Goal: Information Seeking & Learning: Check status

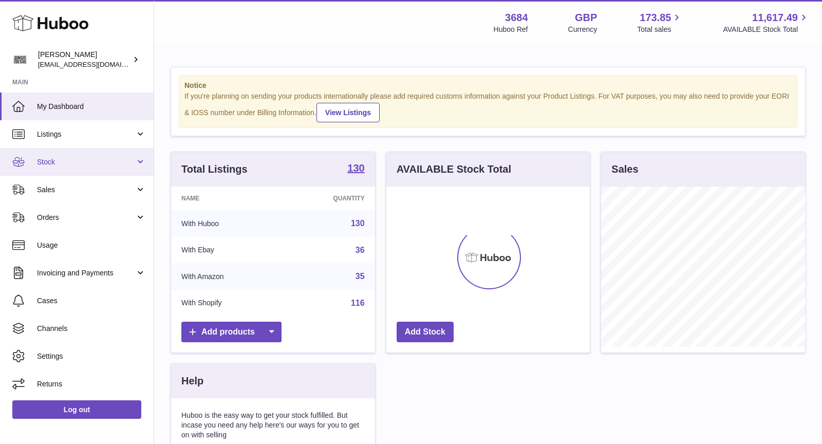
scroll to position [160, 204]
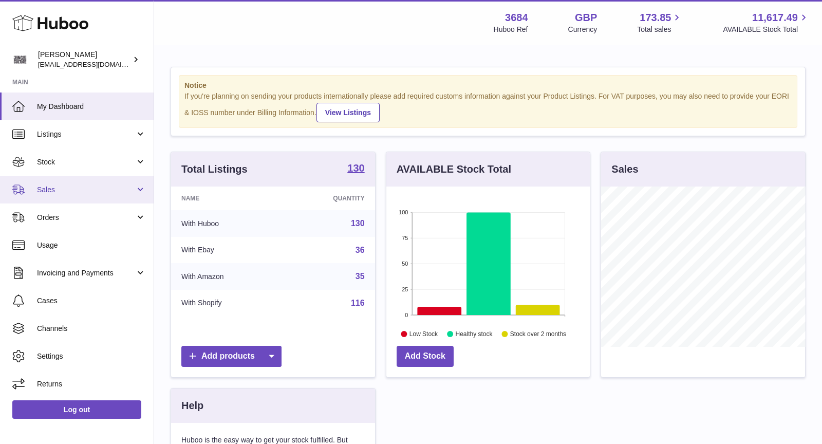
click at [91, 188] on span "Sales" at bounding box center [86, 190] width 98 height 10
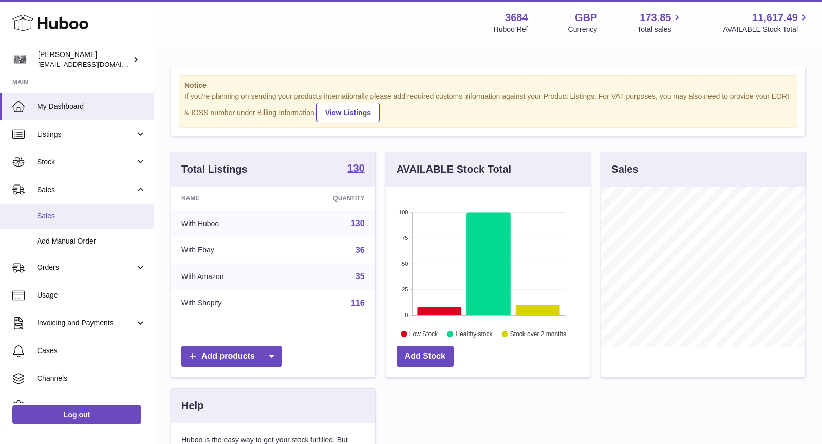
click at [85, 213] on span "Sales" at bounding box center [91, 216] width 109 height 10
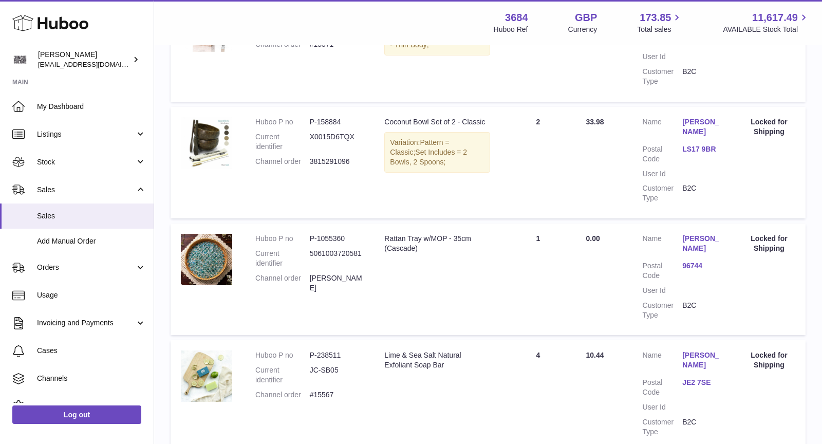
scroll to position [1069, 0]
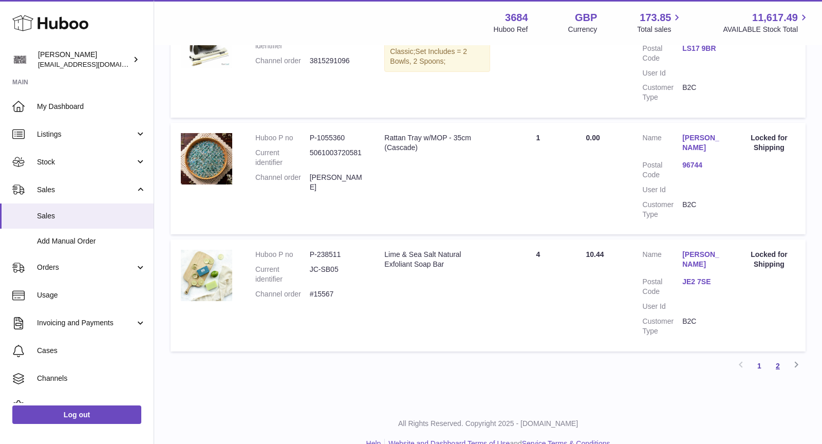
click at [778, 356] on link "2" at bounding box center [777, 365] width 18 height 18
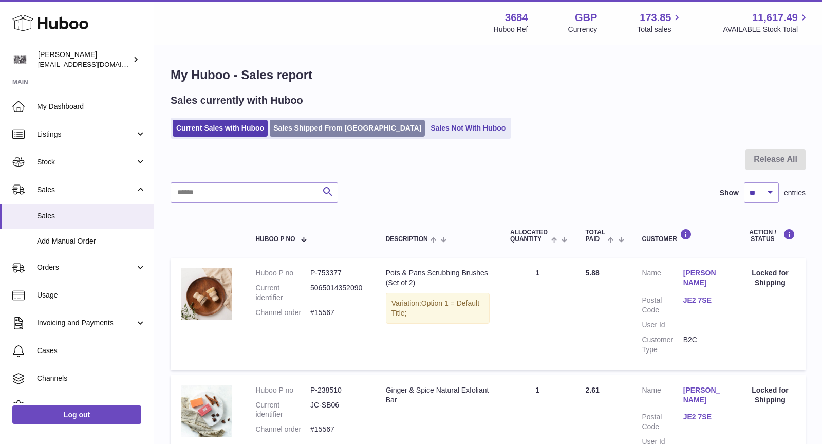
click at [323, 127] on link "Sales Shipped From [GEOGRAPHIC_DATA]" at bounding box center [347, 128] width 155 height 17
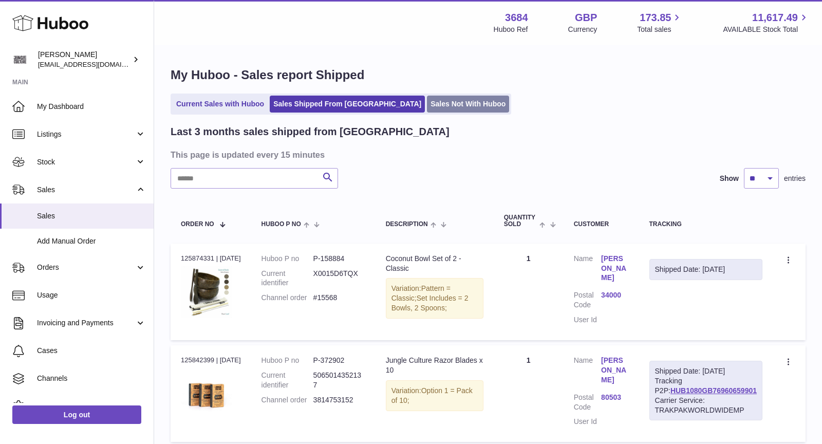
click at [427, 103] on link "Sales Not With Huboo" at bounding box center [468, 104] width 82 height 17
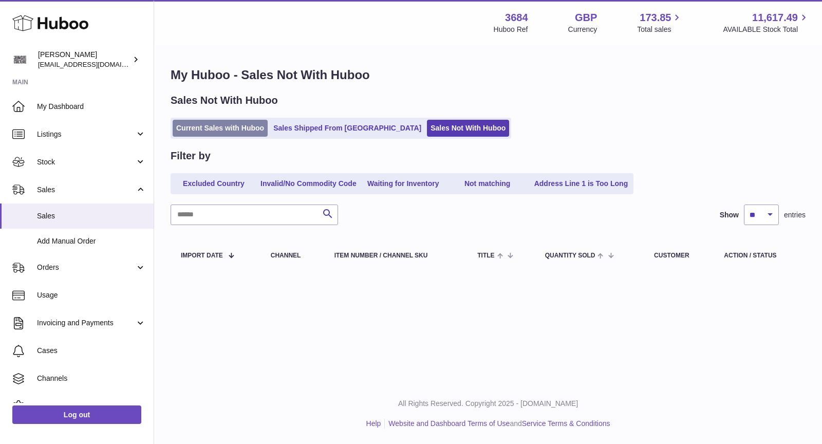
click at [193, 127] on link "Current Sales with Huboo" at bounding box center [220, 128] width 95 height 17
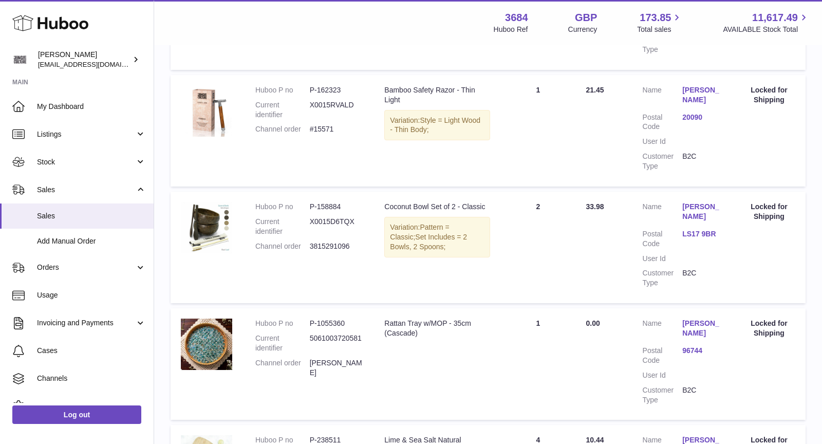
scroll to position [1020, 0]
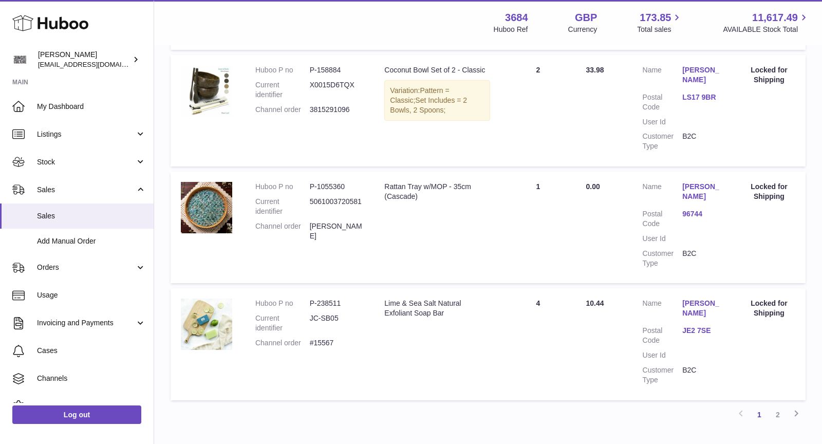
drag, startPoint x: 359, startPoint y: 205, endPoint x: 257, endPoint y: 208, distance: 102.2
click at [257, 208] on dl "Huboo P no P-1055360 Current identifier 5061003720581 Channel order [PERSON_NAM…" at bounding box center [309, 214] width 108 height 64
copy dl "Channel order [PERSON_NAME]"
click at [53, 347] on span "Cases" at bounding box center [91, 351] width 109 height 10
